Goal: Task Accomplishment & Management: Complete application form

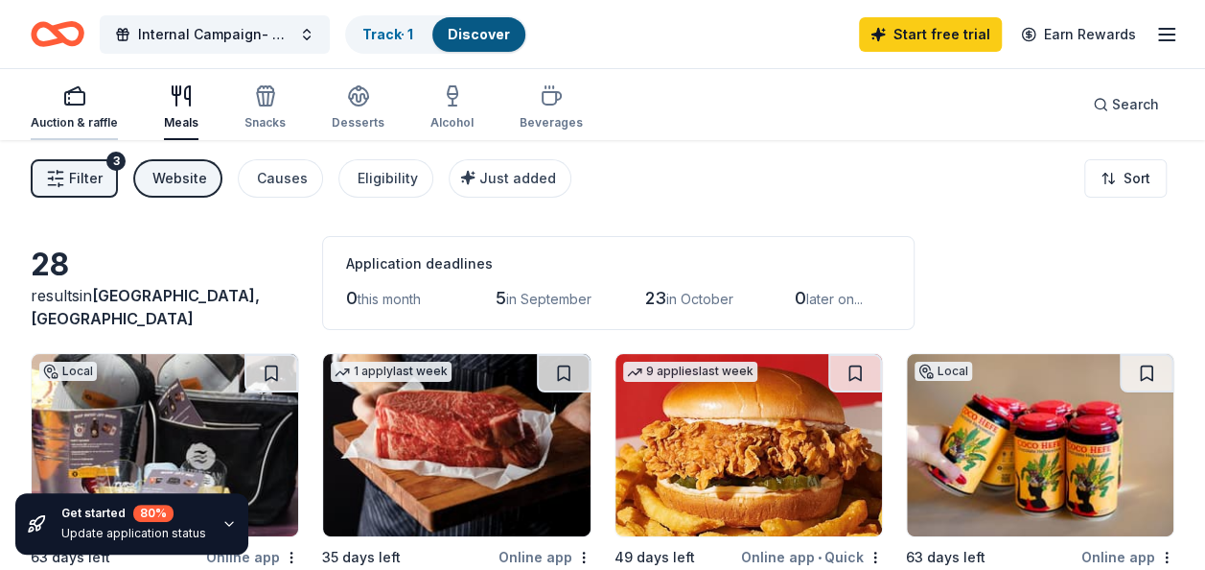
click at [78, 111] on div "Auction & raffle" at bounding box center [74, 107] width 87 height 46
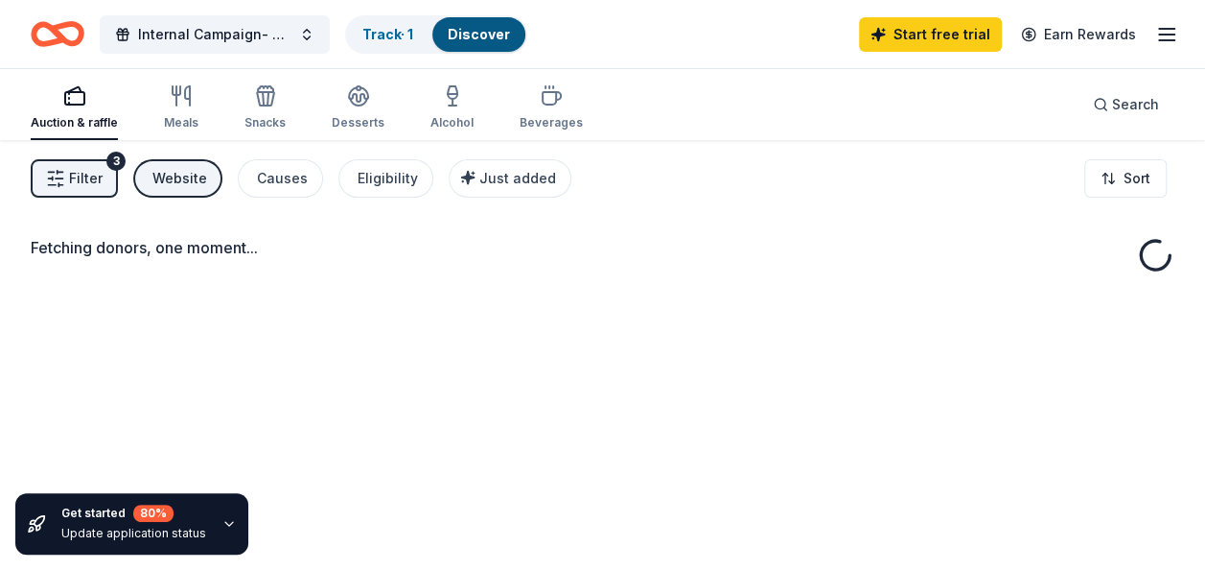
click at [226, 518] on icon "button" at bounding box center [229, 523] width 15 height 15
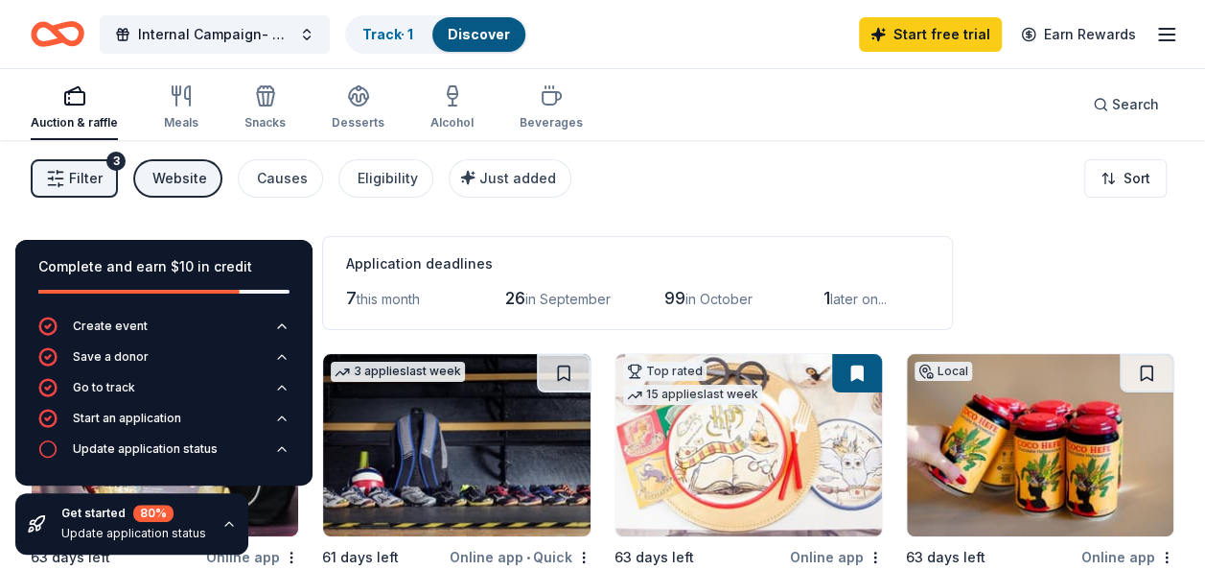
click at [658, 184] on div "Filter 3 Website Causes Eligibility Just added Sort" at bounding box center [602, 178] width 1205 height 77
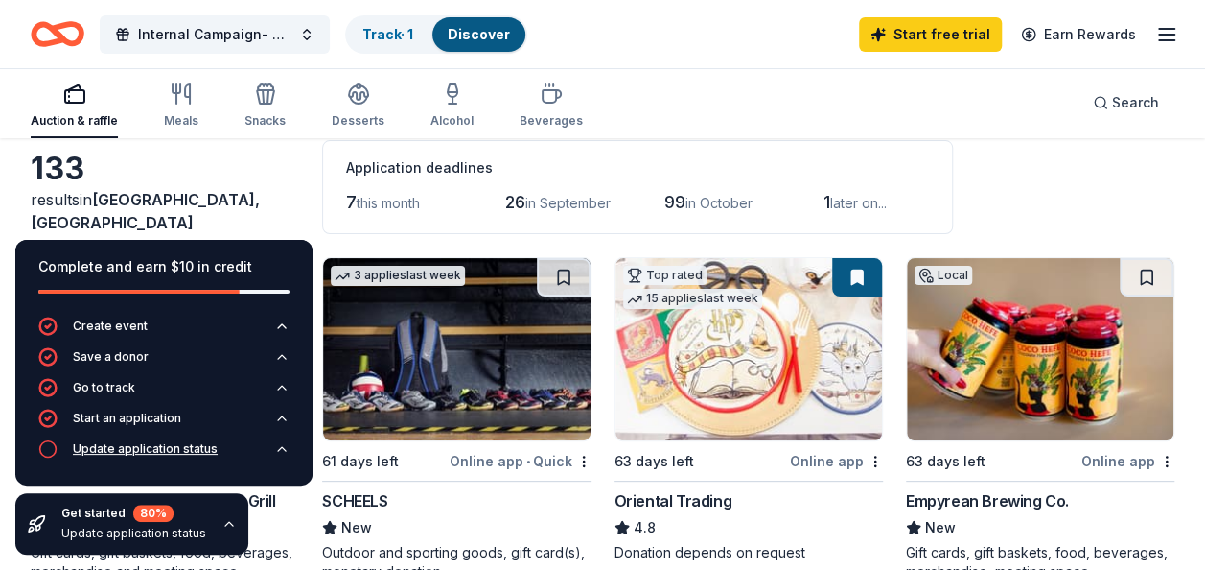
click at [212, 450] on div "Update application status" at bounding box center [145, 448] width 145 height 15
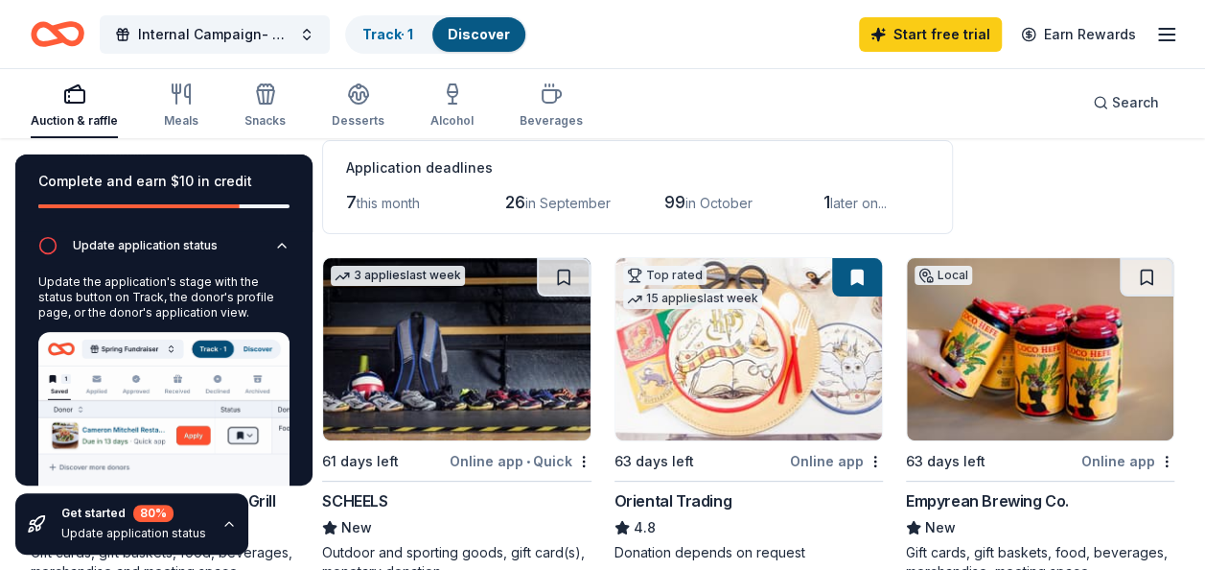
scroll to position [88, 0]
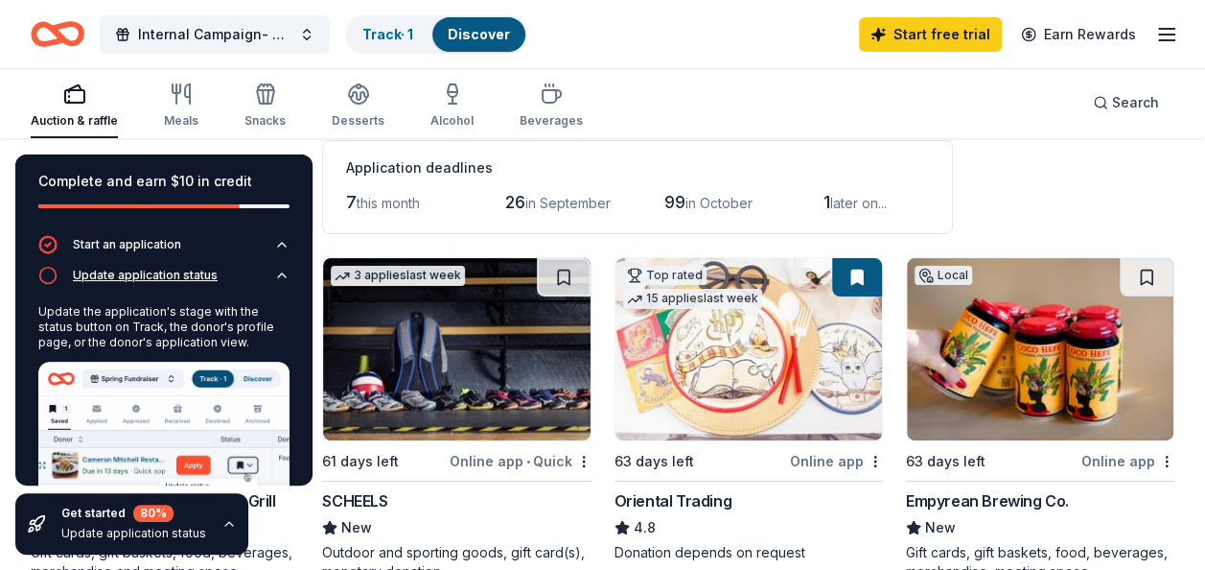
click at [268, 266] on button "Update application status" at bounding box center [163, 281] width 251 height 31
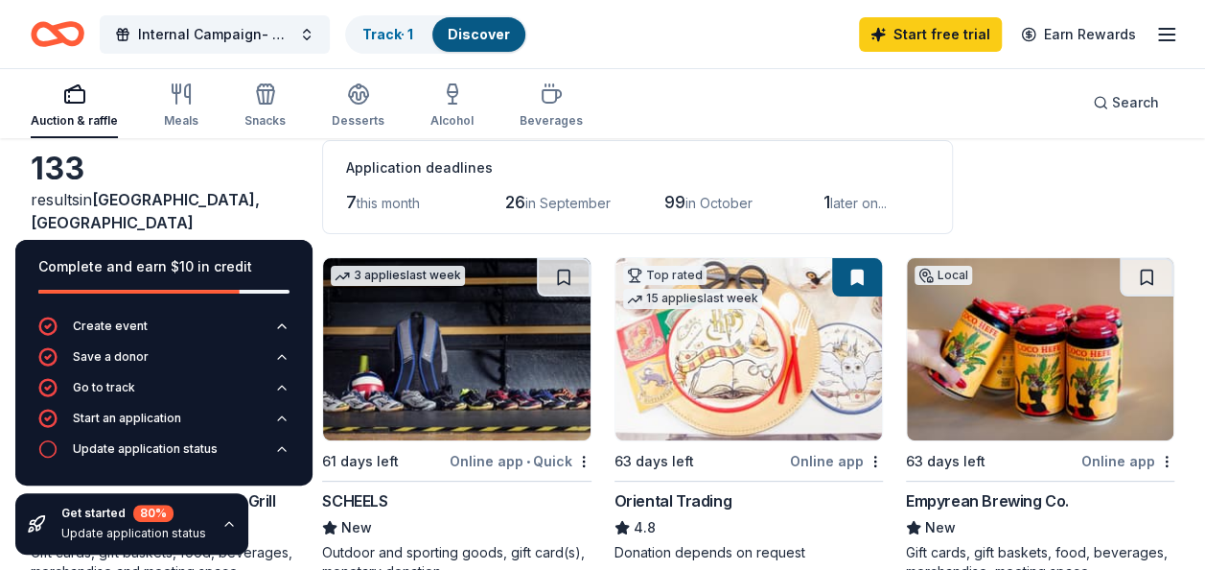
click at [177, 509] on div "Get started 80 %" at bounding box center [133, 512] width 145 height 17
click at [124, 523] on div "Get started 80 % Update application status" at bounding box center [133, 523] width 145 height 38
click at [152, 513] on div "80 %" at bounding box center [153, 512] width 40 height 17
click at [106, 510] on div "Get started 80 %" at bounding box center [133, 512] width 145 height 17
click at [126, 454] on div "Update application status" at bounding box center [145, 448] width 145 height 15
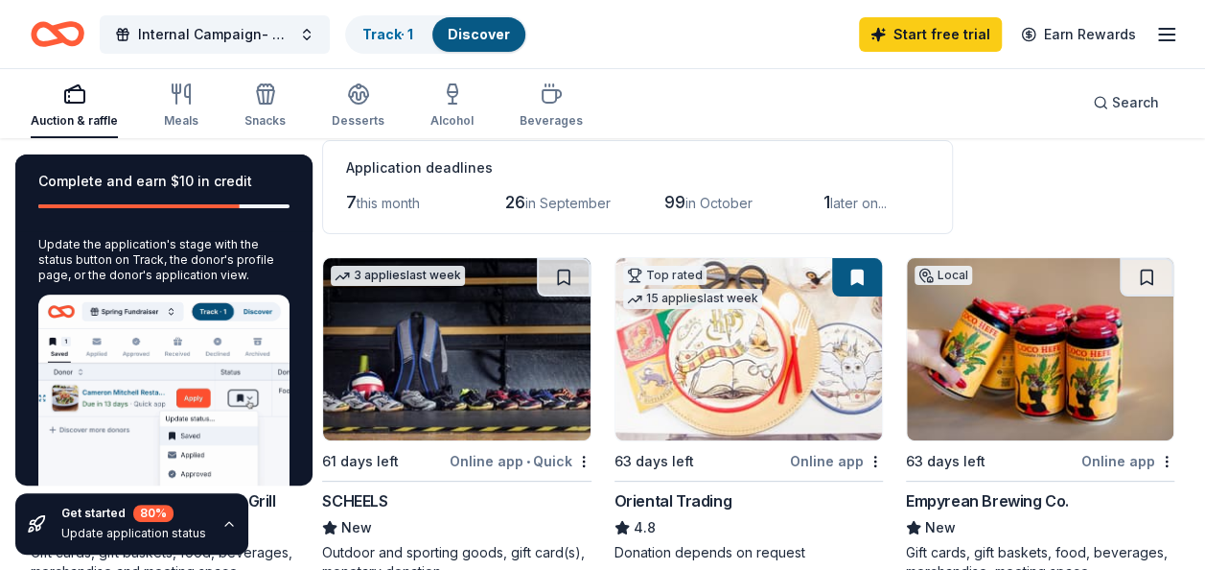
scroll to position [184, 0]
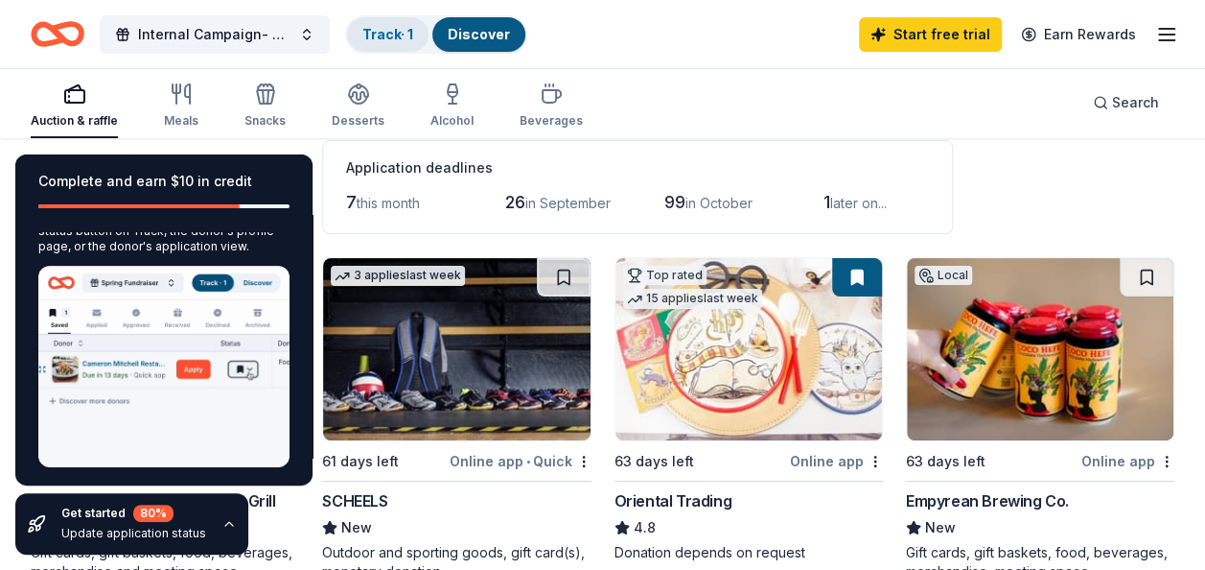
click at [393, 32] on link "Track · 1" at bounding box center [387, 34] width 51 height 16
click at [411, 44] on div "Track · 1" at bounding box center [388, 34] width 82 height 35
click at [491, 36] on link "Discover" at bounding box center [479, 34] width 62 height 16
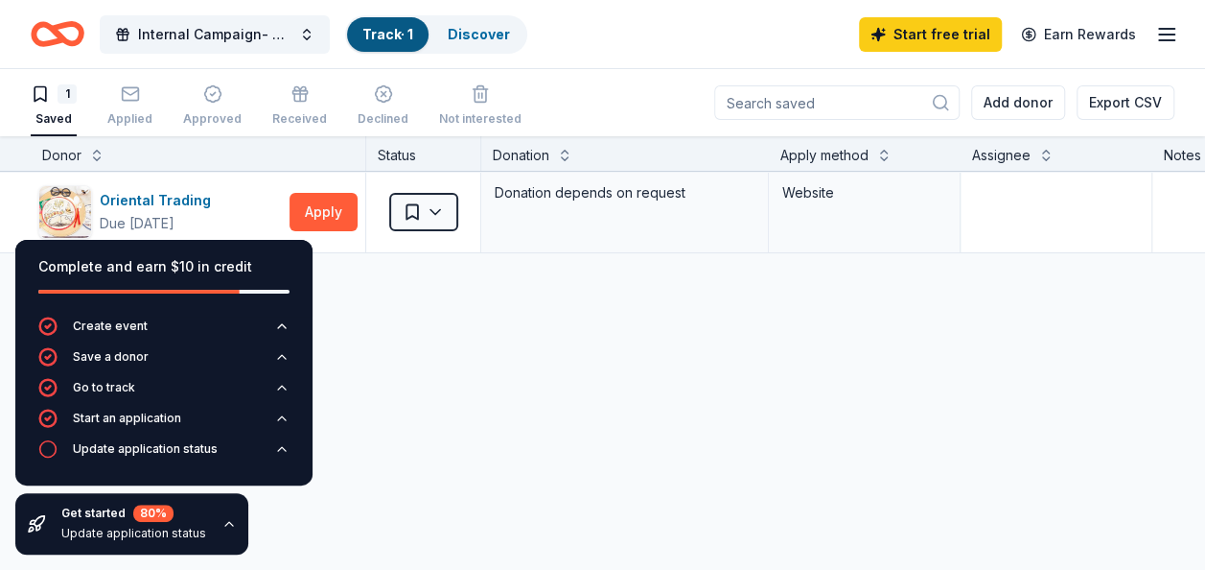
drag, startPoint x: 591, startPoint y: 487, endPoint x: 591, endPoint y: 524, distance: 36.4
click at [591, 524] on div "Oriental Trading Due in 63 days Apply Saved Donation depends on request Website…" at bounding box center [735, 393] width 1471 height 442
click at [372, 364] on div "Oriental Trading Due in 63 days Apply Saved Donation depends on request Website…" at bounding box center [735, 393] width 1471 height 442
click at [123, 111] on div "Applied" at bounding box center [129, 118] width 45 height 15
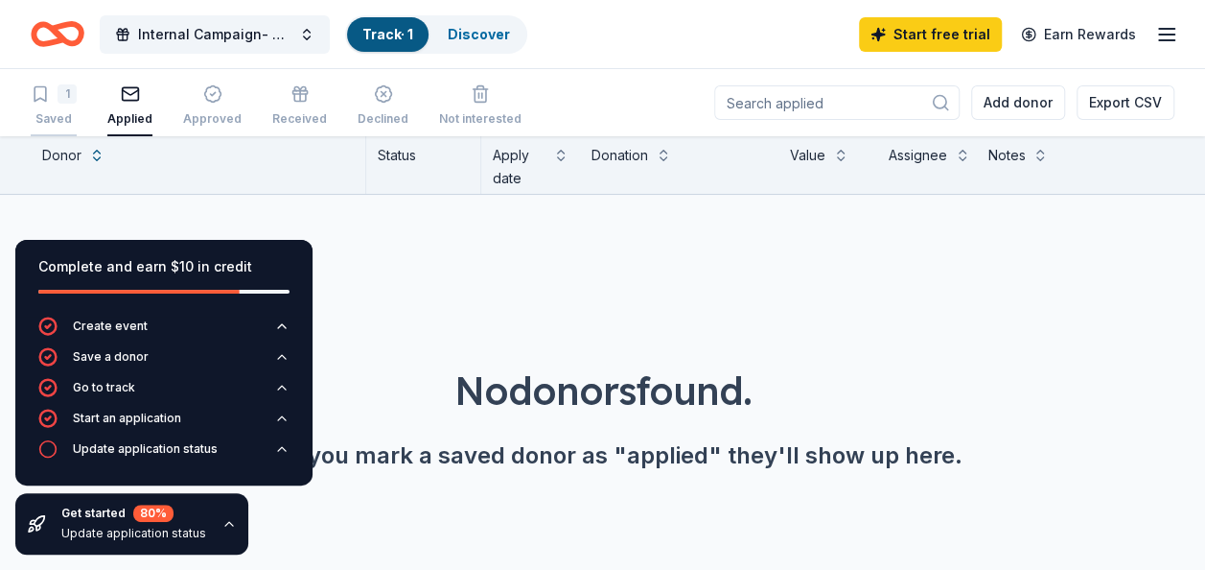
click at [72, 102] on div "1" at bounding box center [67, 93] width 19 height 19
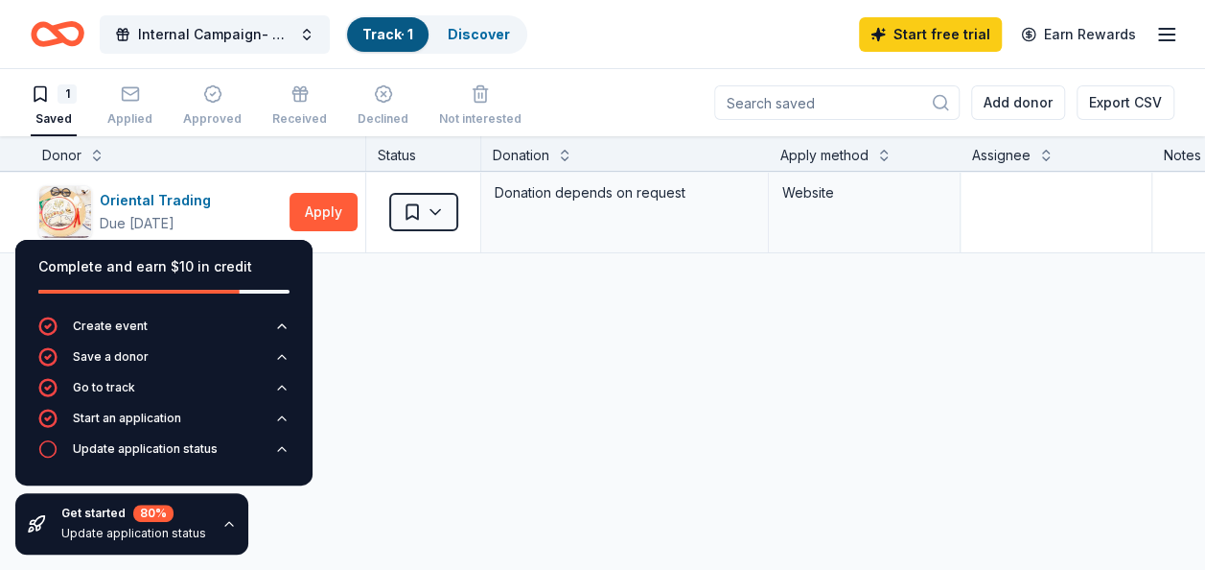
click at [376, 26] on link "Track · 1" at bounding box center [387, 34] width 51 height 16
click at [490, 39] on link "Discover" at bounding box center [479, 34] width 62 height 16
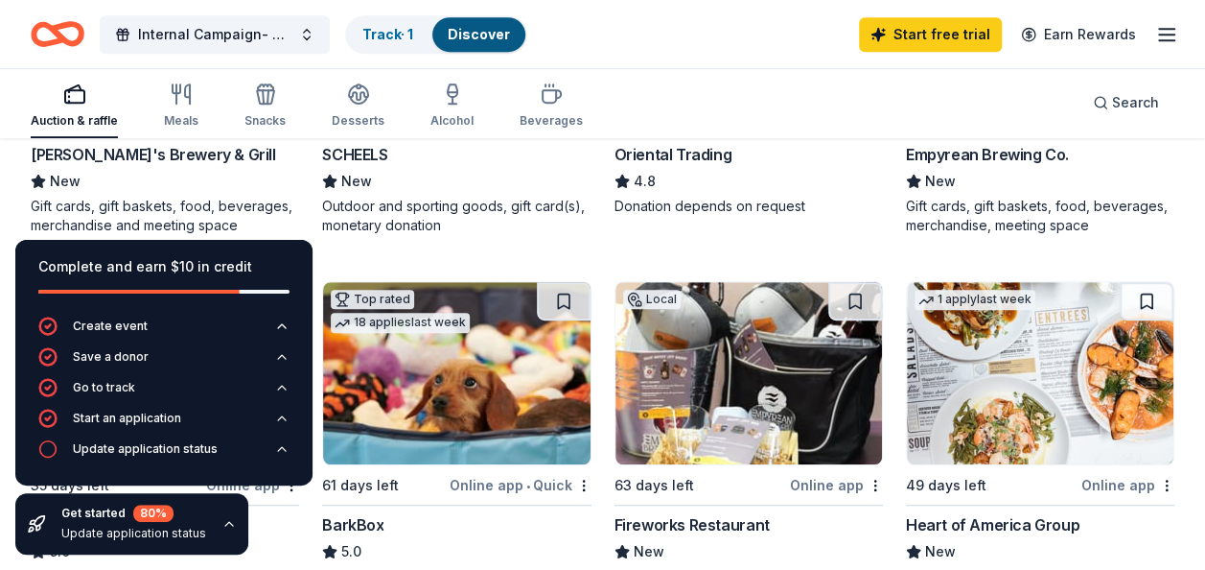
scroll to position [575, 0]
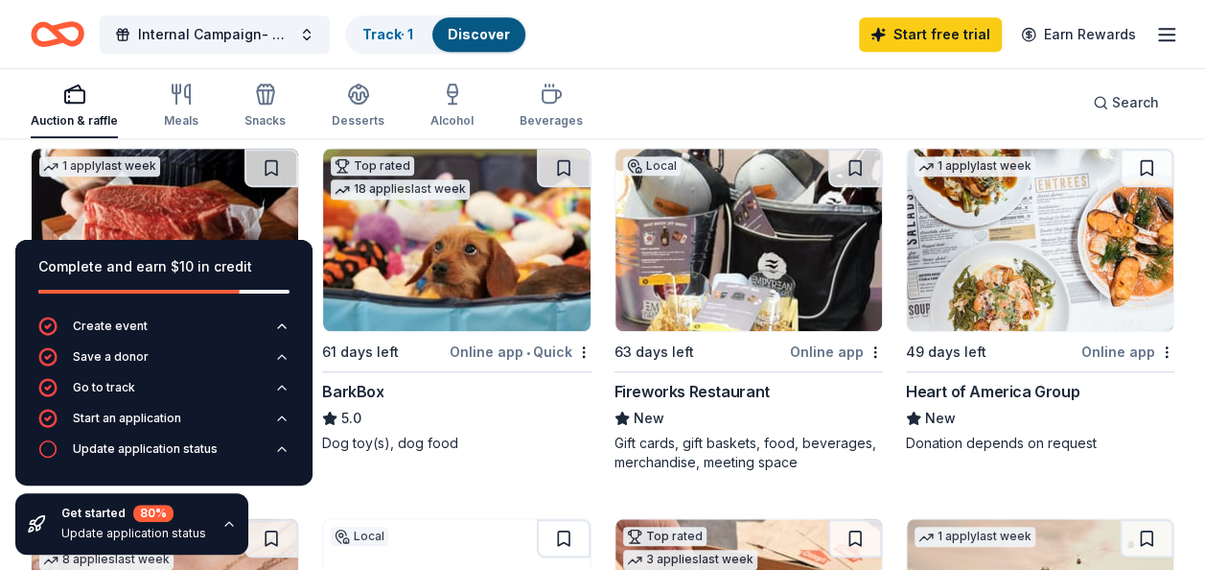
drag, startPoint x: 216, startPoint y: 533, endPoint x: 222, endPoint y: 523, distance: 12.5
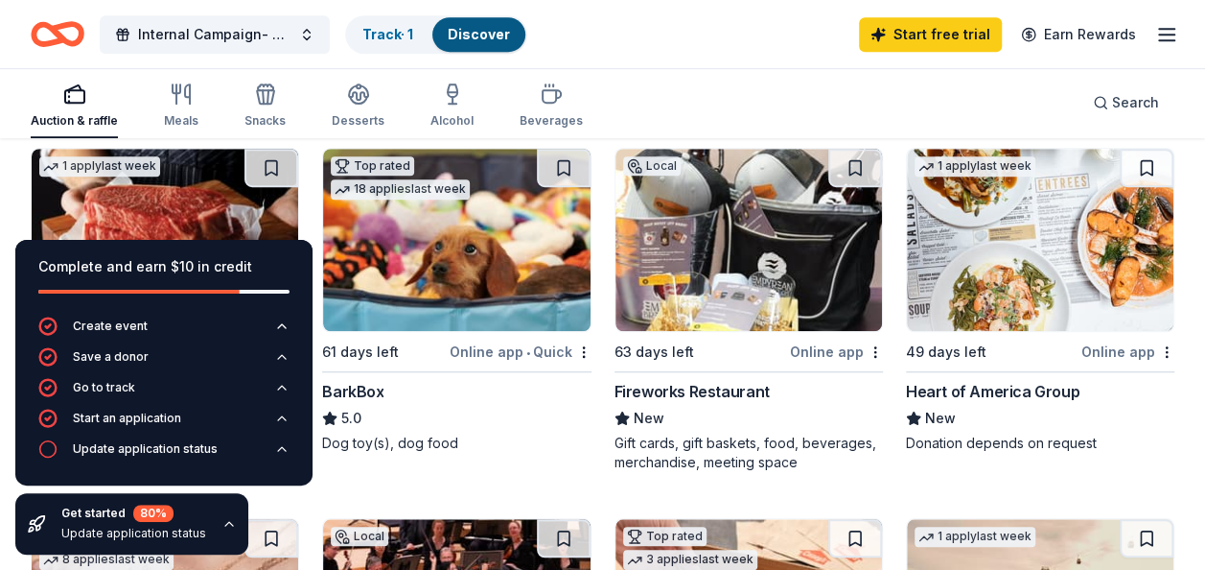
click at [222, 524] on div "Get started 80 % Update application status" at bounding box center [131, 523] width 233 height 61
click at [225, 523] on icon "button" at bounding box center [229, 524] width 8 height 4
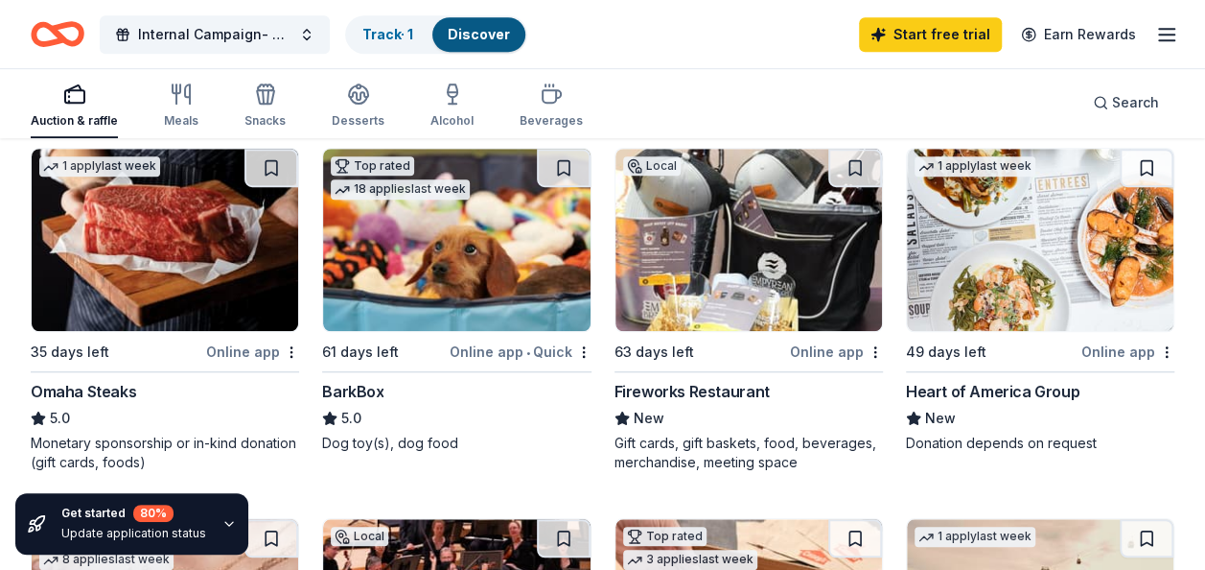
click at [509, 344] on div "Online app • Quick" at bounding box center [521, 351] width 142 height 24
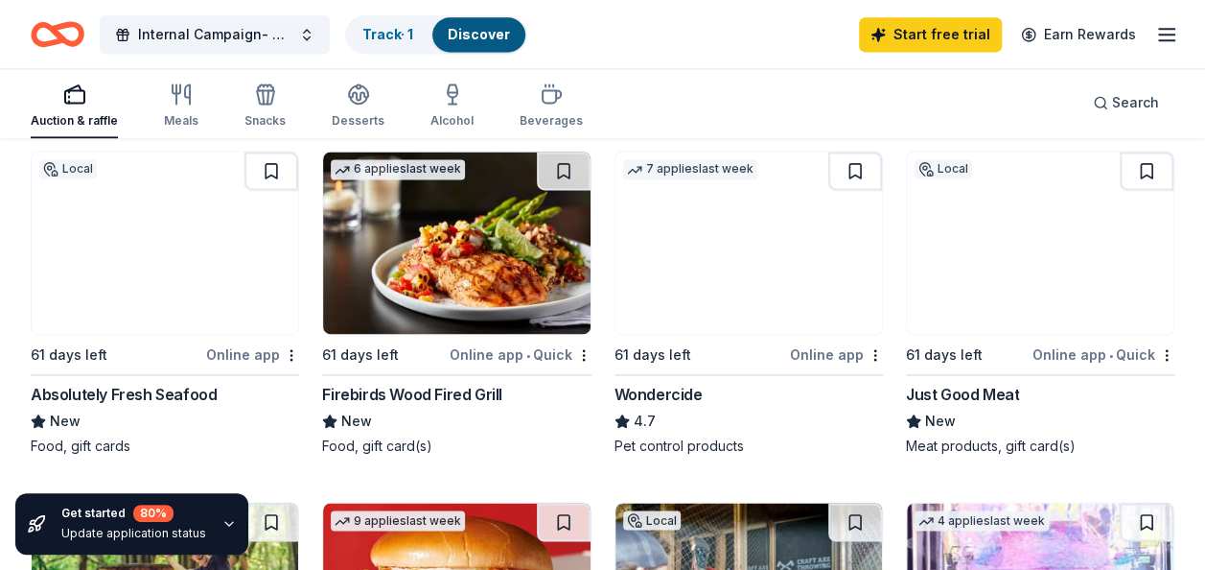
scroll to position [1342, 0]
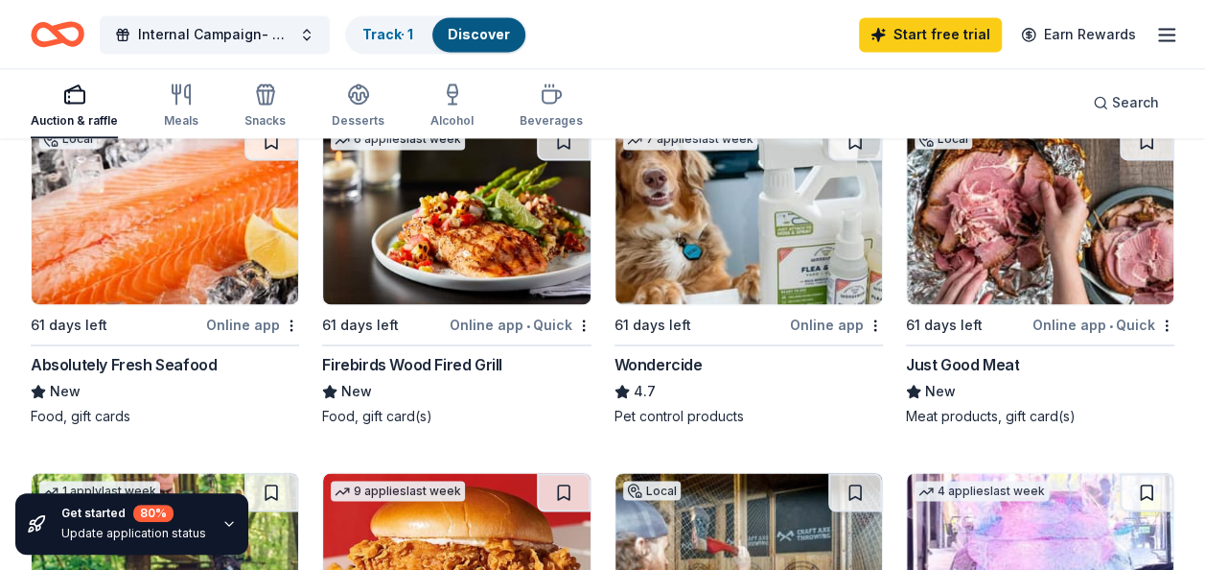
click at [991, 360] on div "Just Good Meat" at bounding box center [962, 364] width 113 height 23
click at [524, 322] on div "Online app • Quick" at bounding box center [521, 325] width 142 height 24
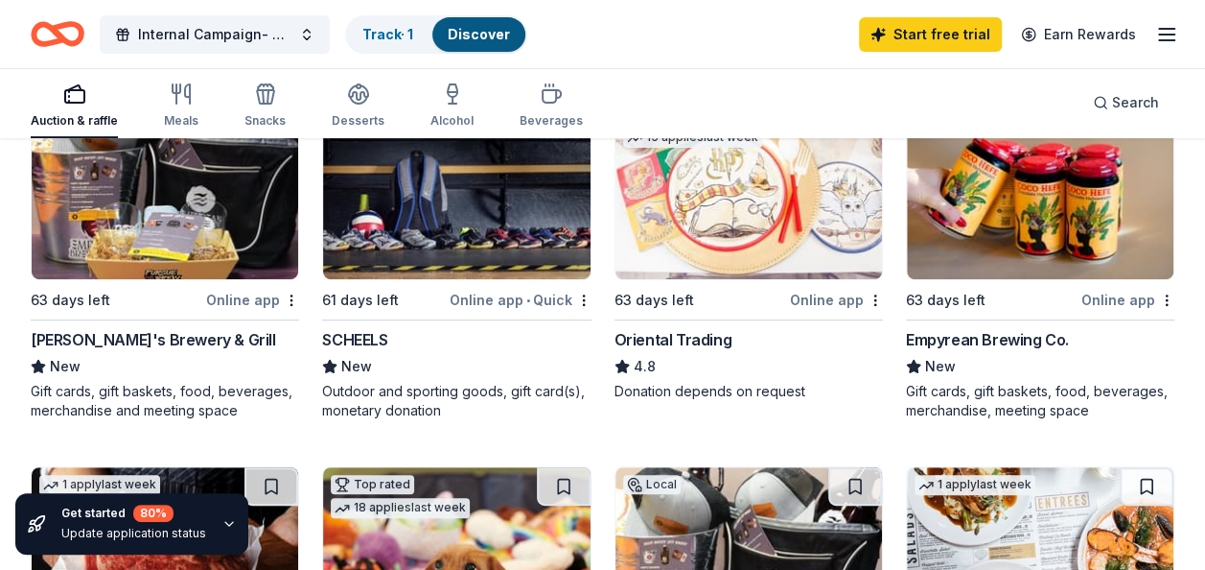
scroll to position [288, 0]
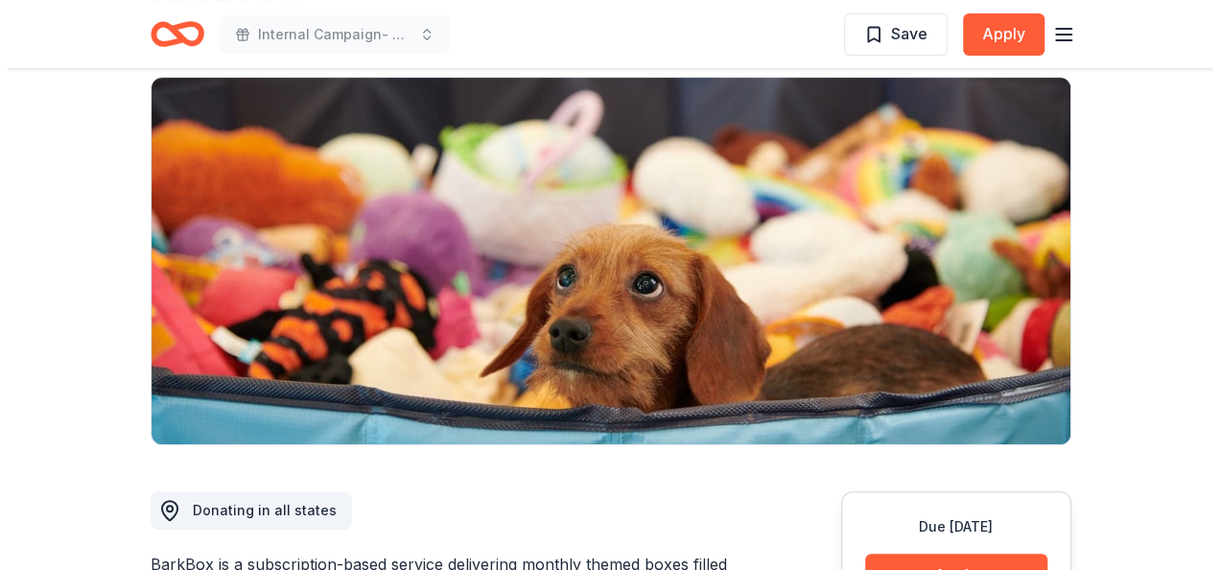
scroll to position [384, 0]
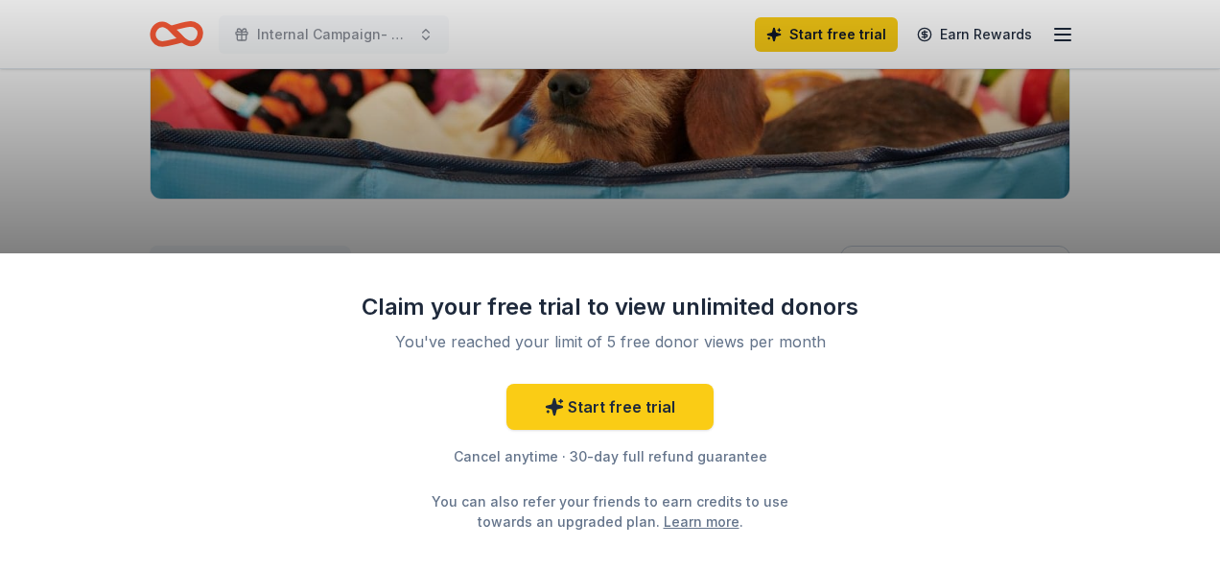
click at [666, 224] on div "Claim your free trial to view unlimited donors You've reached your limit of 5 f…" at bounding box center [610, 285] width 1220 height 570
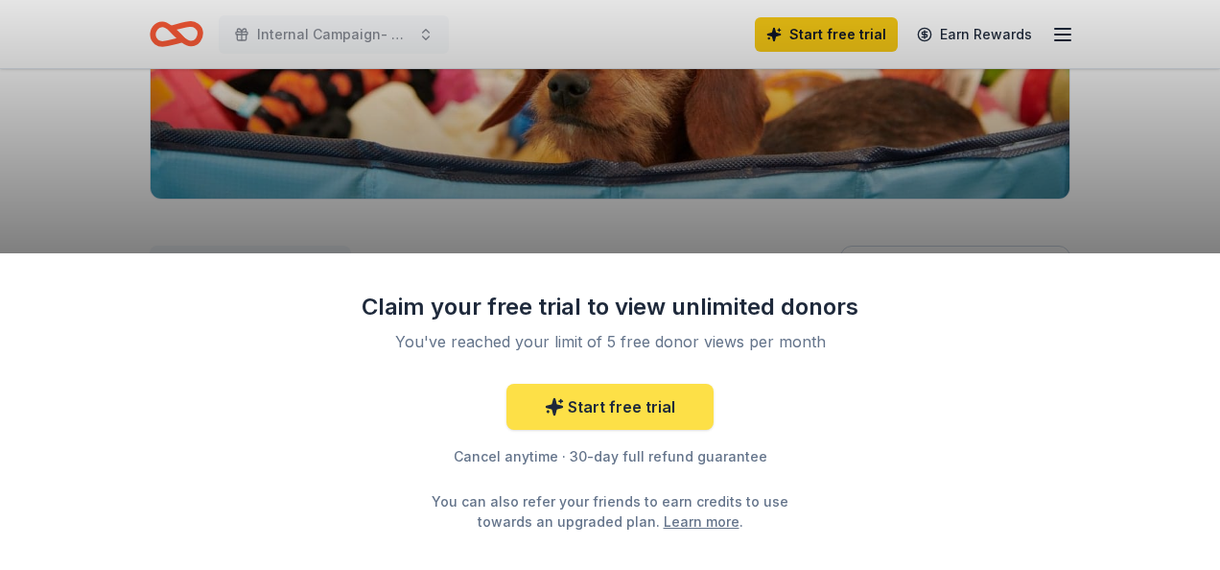
click at [647, 407] on link "Start free trial" at bounding box center [609, 407] width 207 height 46
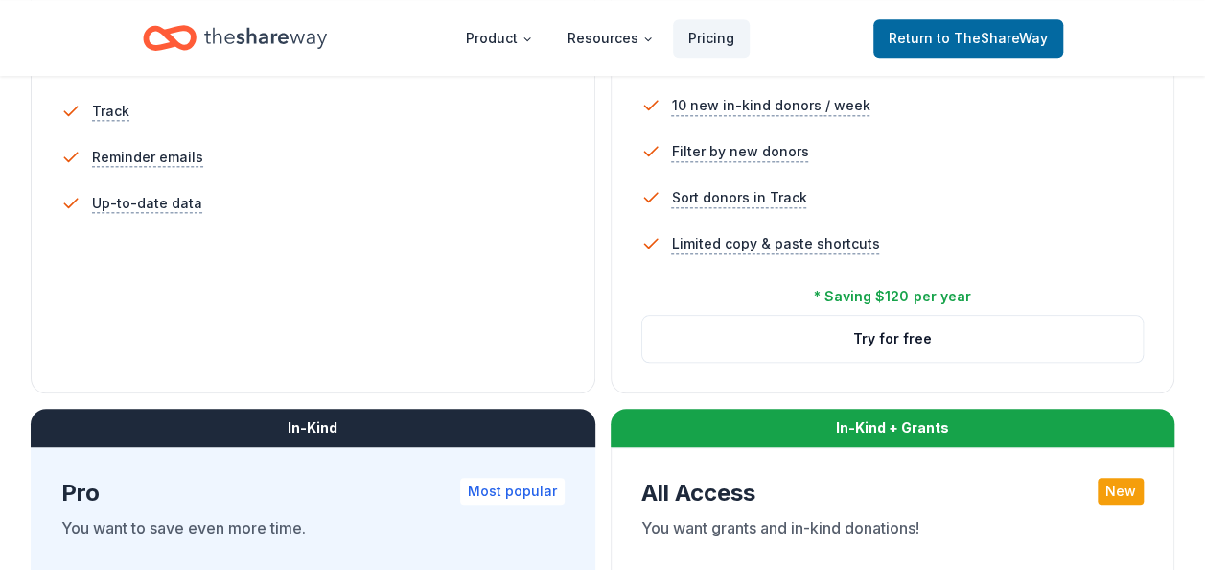
scroll to position [767, 0]
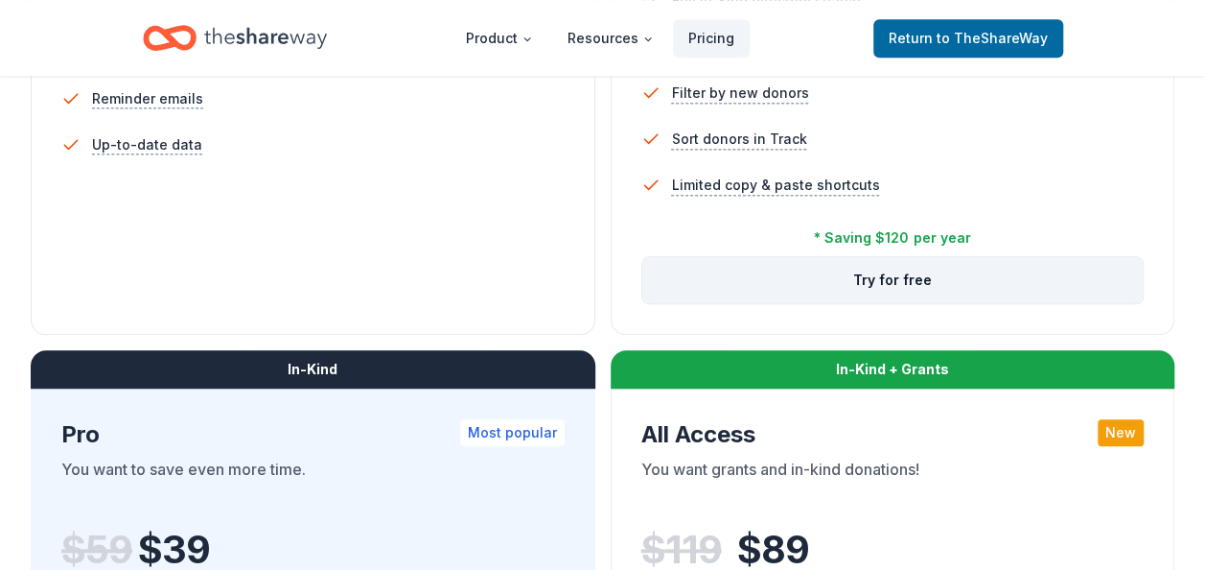
click at [810, 280] on button "Try for free" at bounding box center [892, 280] width 501 height 46
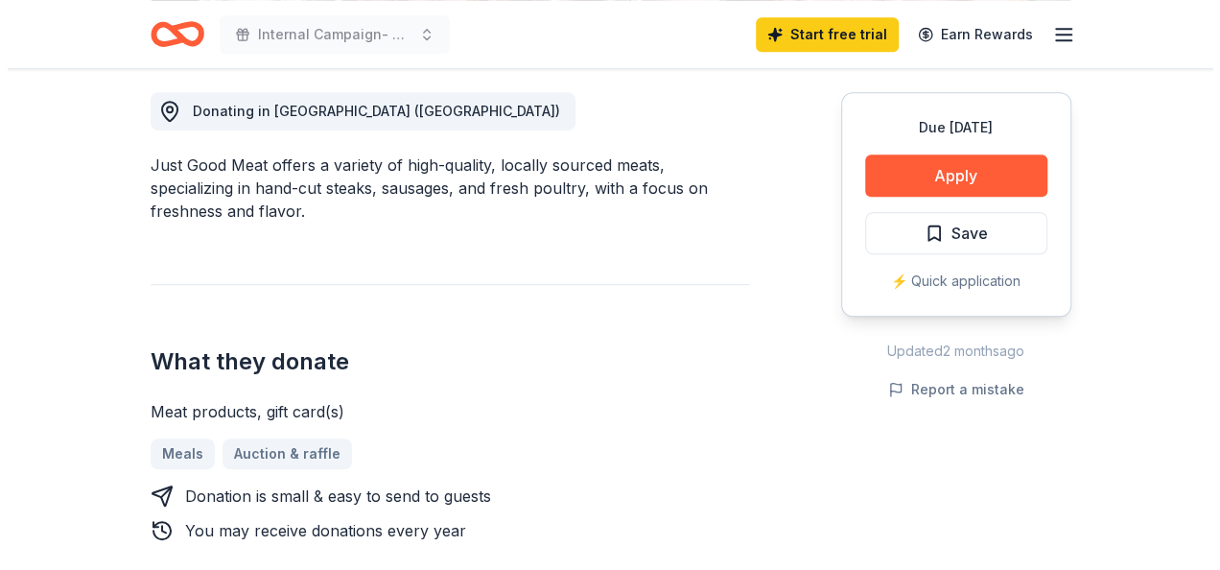
scroll to position [479, 0]
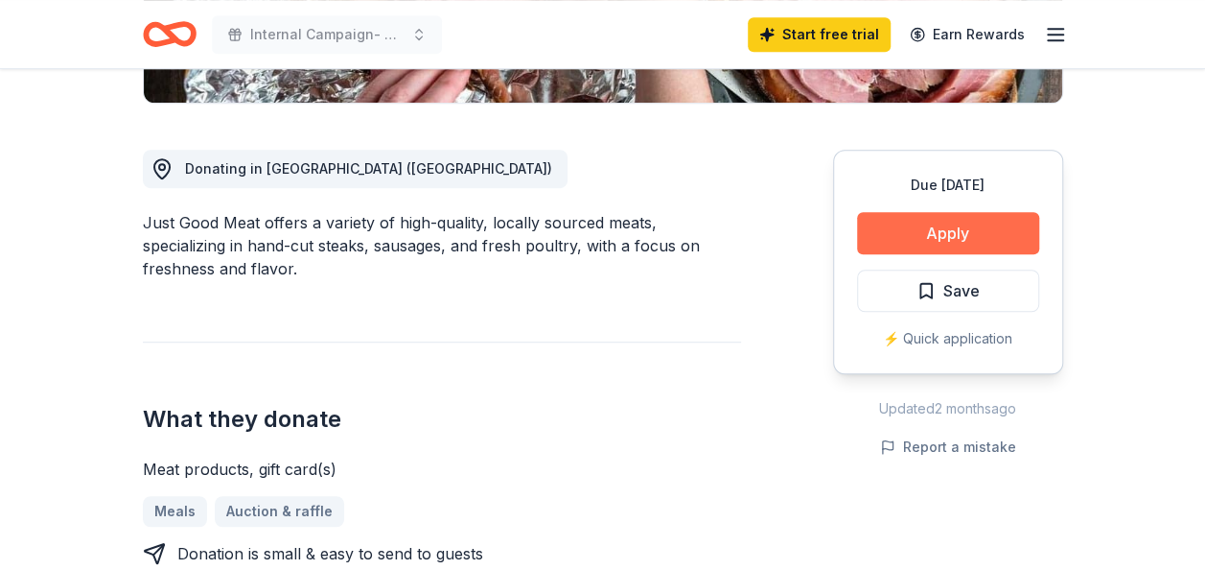
click at [872, 238] on button "Apply" at bounding box center [948, 233] width 182 height 42
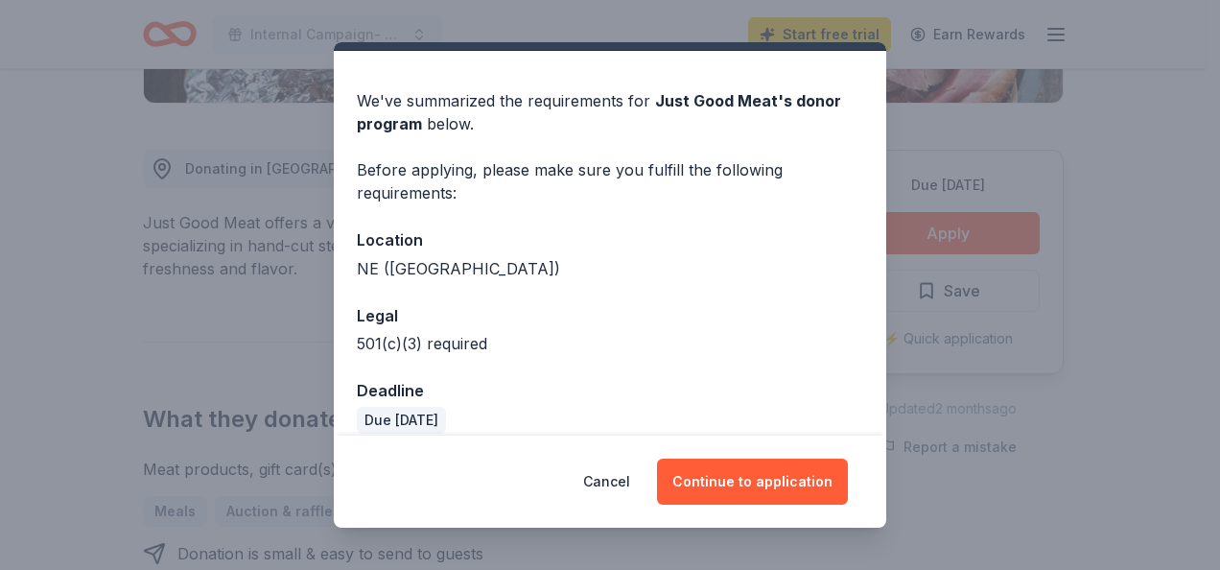
scroll to position [67, 0]
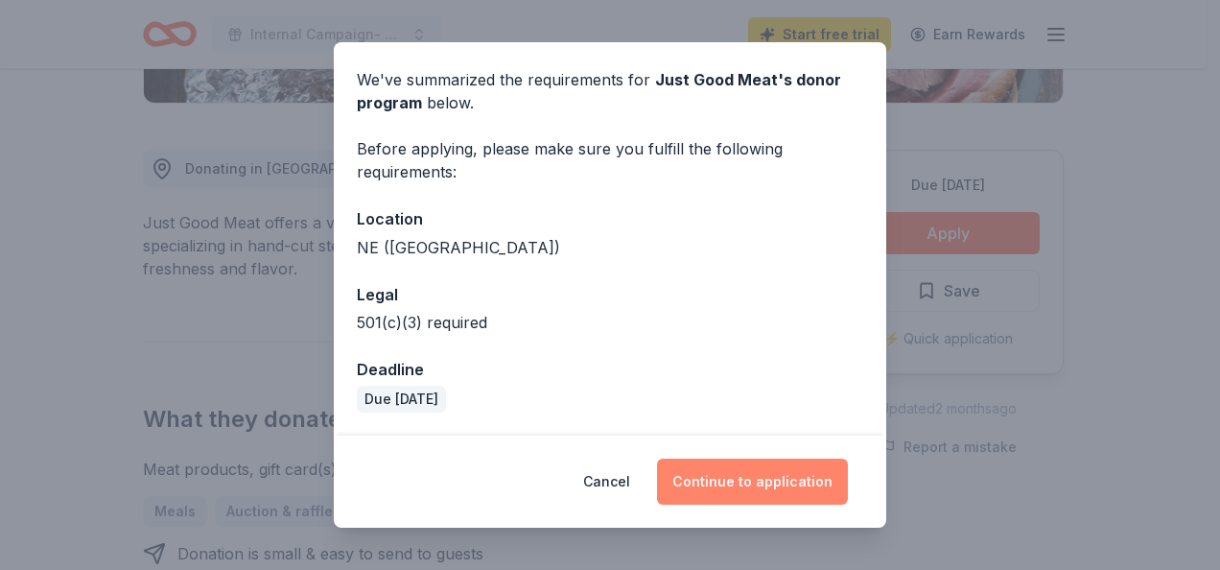
click at [761, 488] on button "Continue to application" at bounding box center [752, 481] width 191 height 46
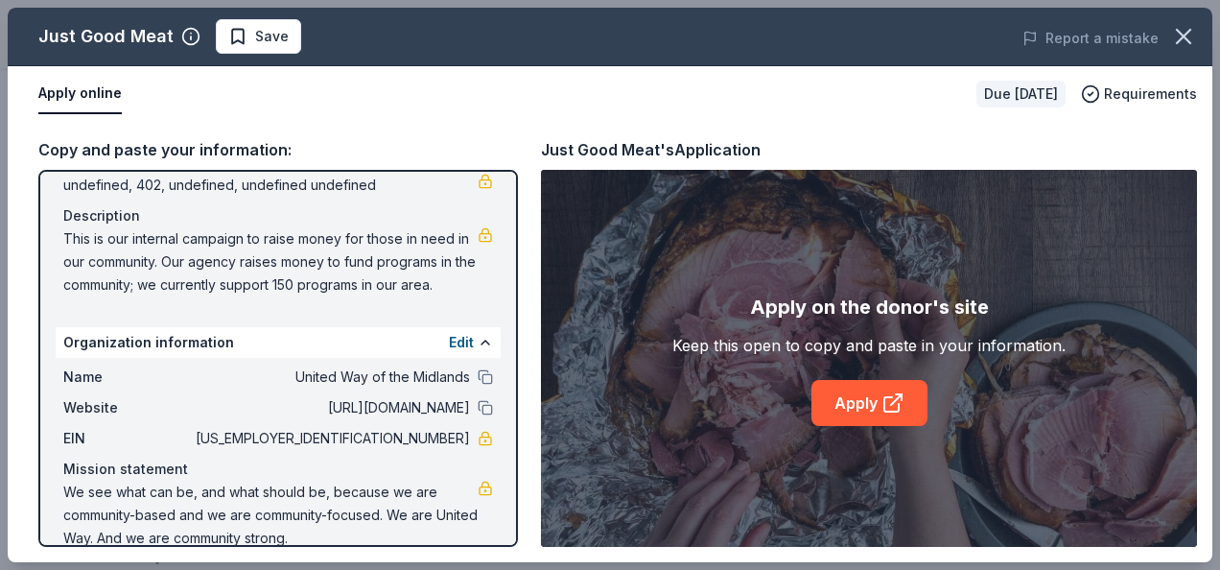
scroll to position [195, 0]
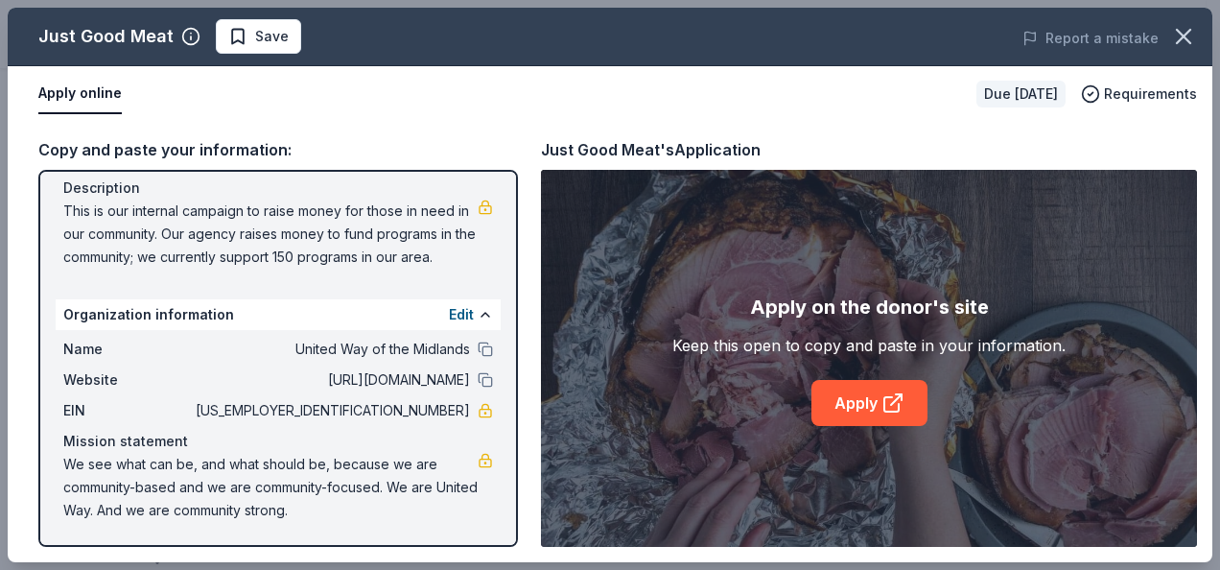
drag, startPoint x: 452, startPoint y: 408, endPoint x: 420, endPoint y: 426, distance: 36.0
click at [420, 426] on div "Name United Way of the Midlands Website http://www.unitedwaymidlands.org EIN 47…" at bounding box center [278, 429] width 445 height 199
drag, startPoint x: 458, startPoint y: 403, endPoint x: 407, endPoint y: 385, distance: 54.6
click at [380, 411] on div "EIN 47-0376605" at bounding box center [278, 410] width 430 height 23
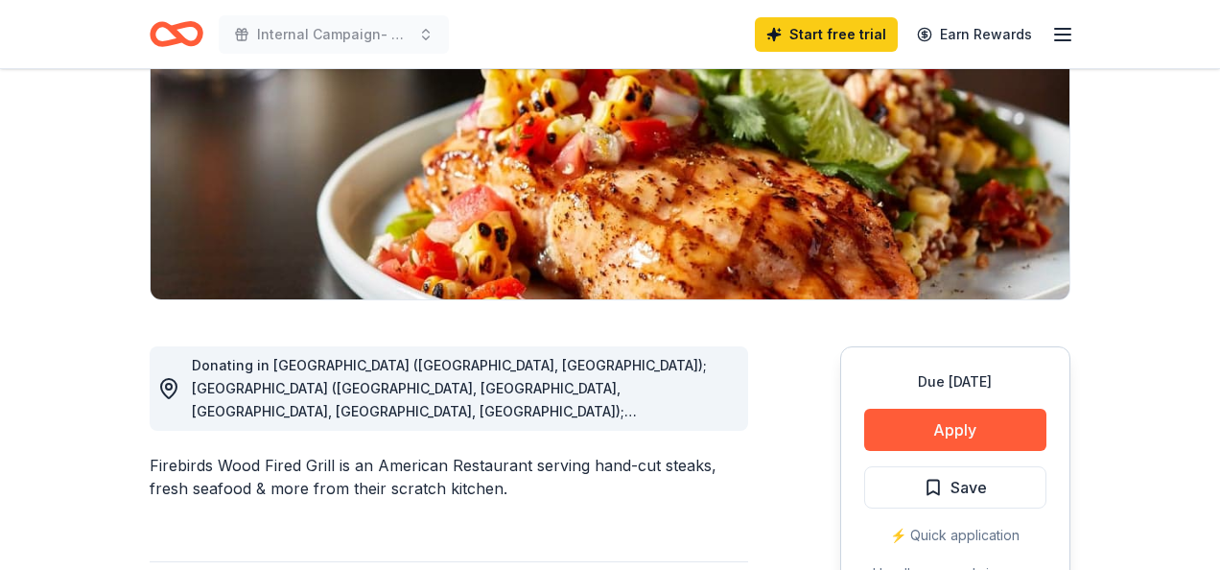
scroll to position [288, 0]
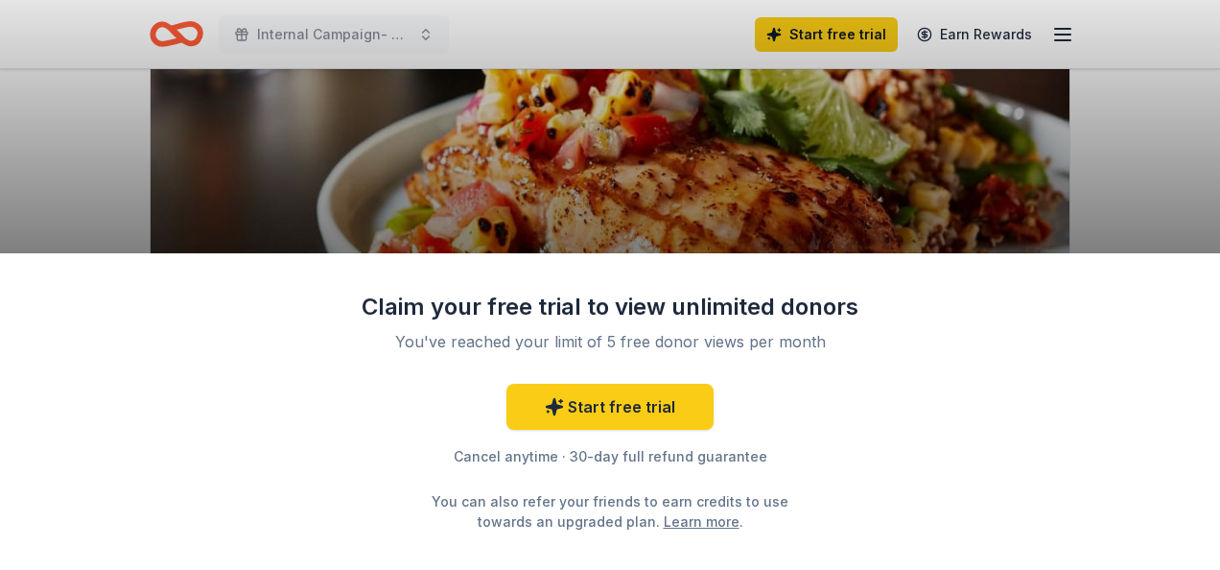
click at [856, 152] on div "Claim your free trial to view unlimited donors You've reached your limit of 5 f…" at bounding box center [610, 285] width 1220 height 570
click at [760, 204] on div "Claim your free trial to view unlimited donors You've reached your limit of 5 f…" at bounding box center [610, 285] width 1220 height 570
